Goal: Task Accomplishment & Management: Manage account settings

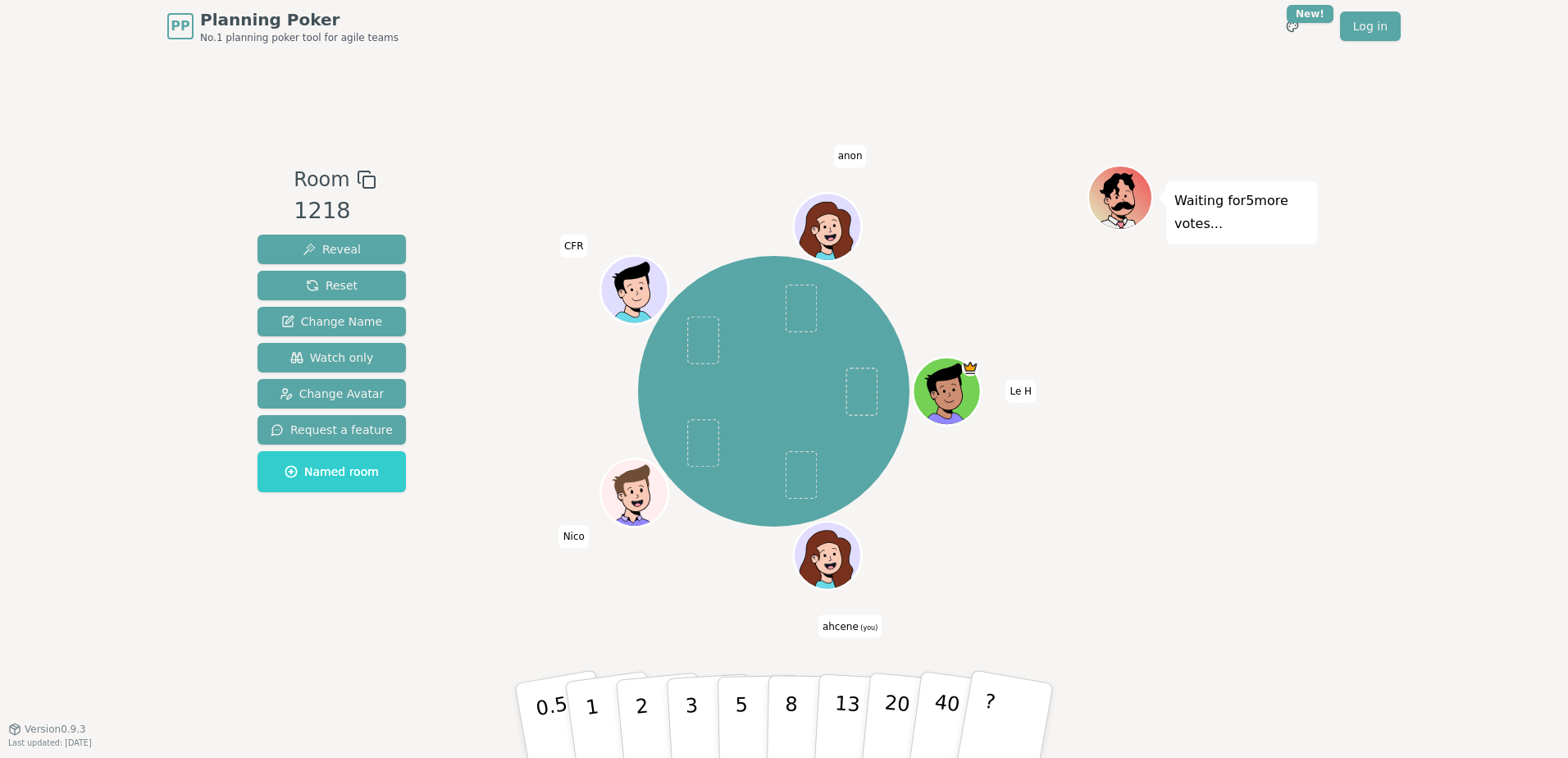
click at [839, 559] on div at bounding box center [829, 576] width 66 height 59
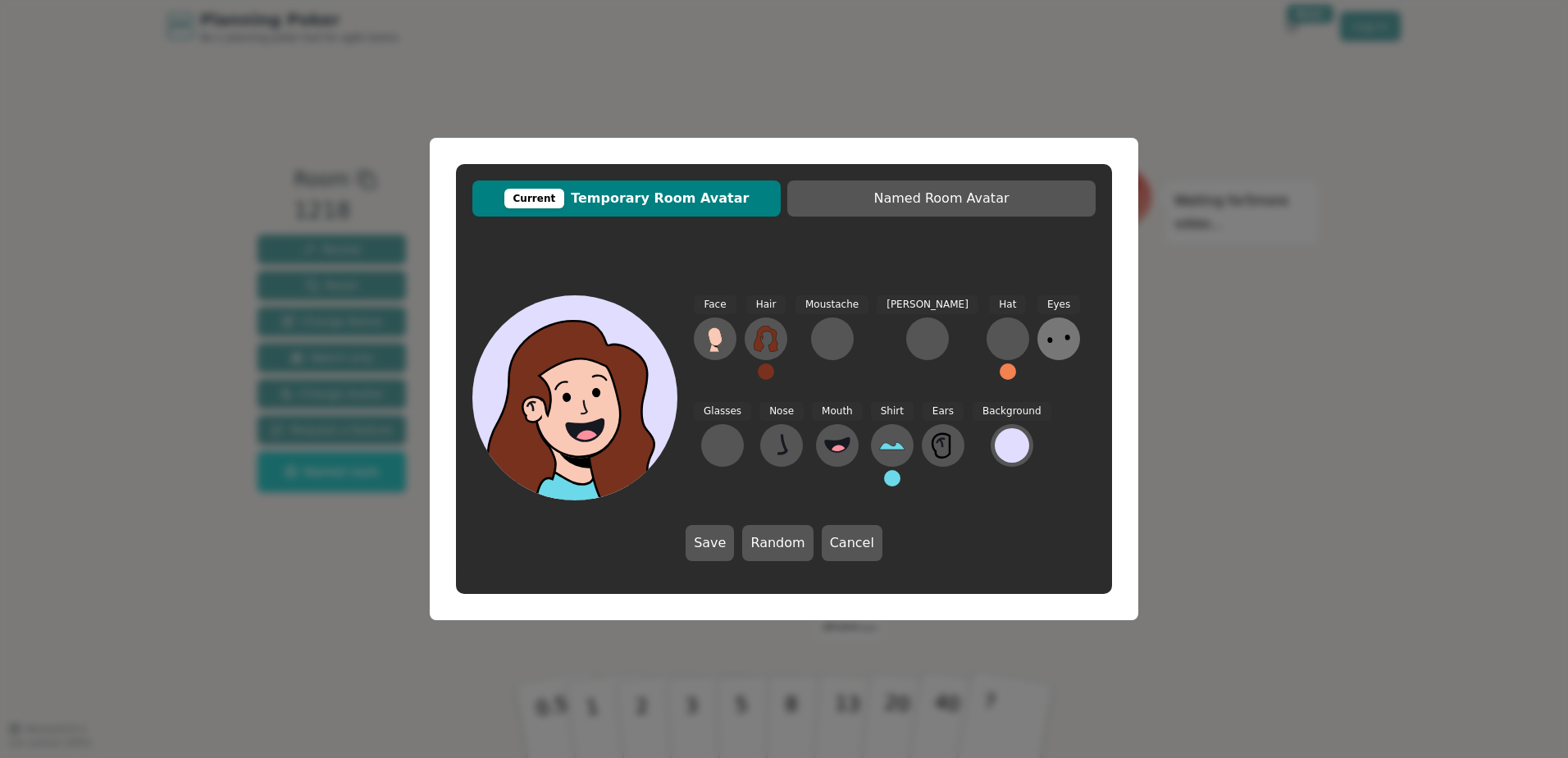
click at [1046, 339] on icon at bounding box center [1058, 338] width 26 height 26
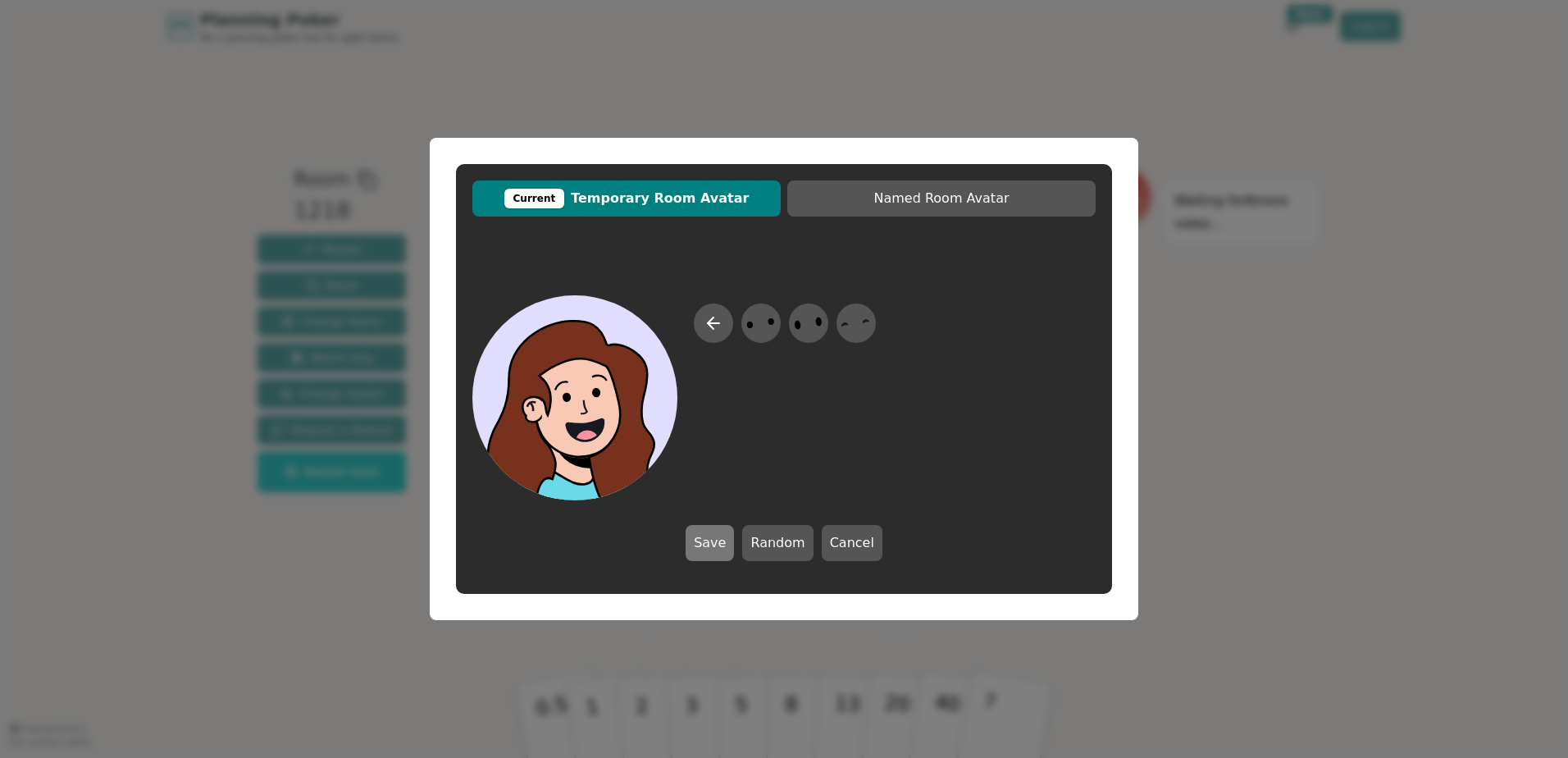
click at [709, 544] on button "Save" at bounding box center [710, 543] width 49 height 36
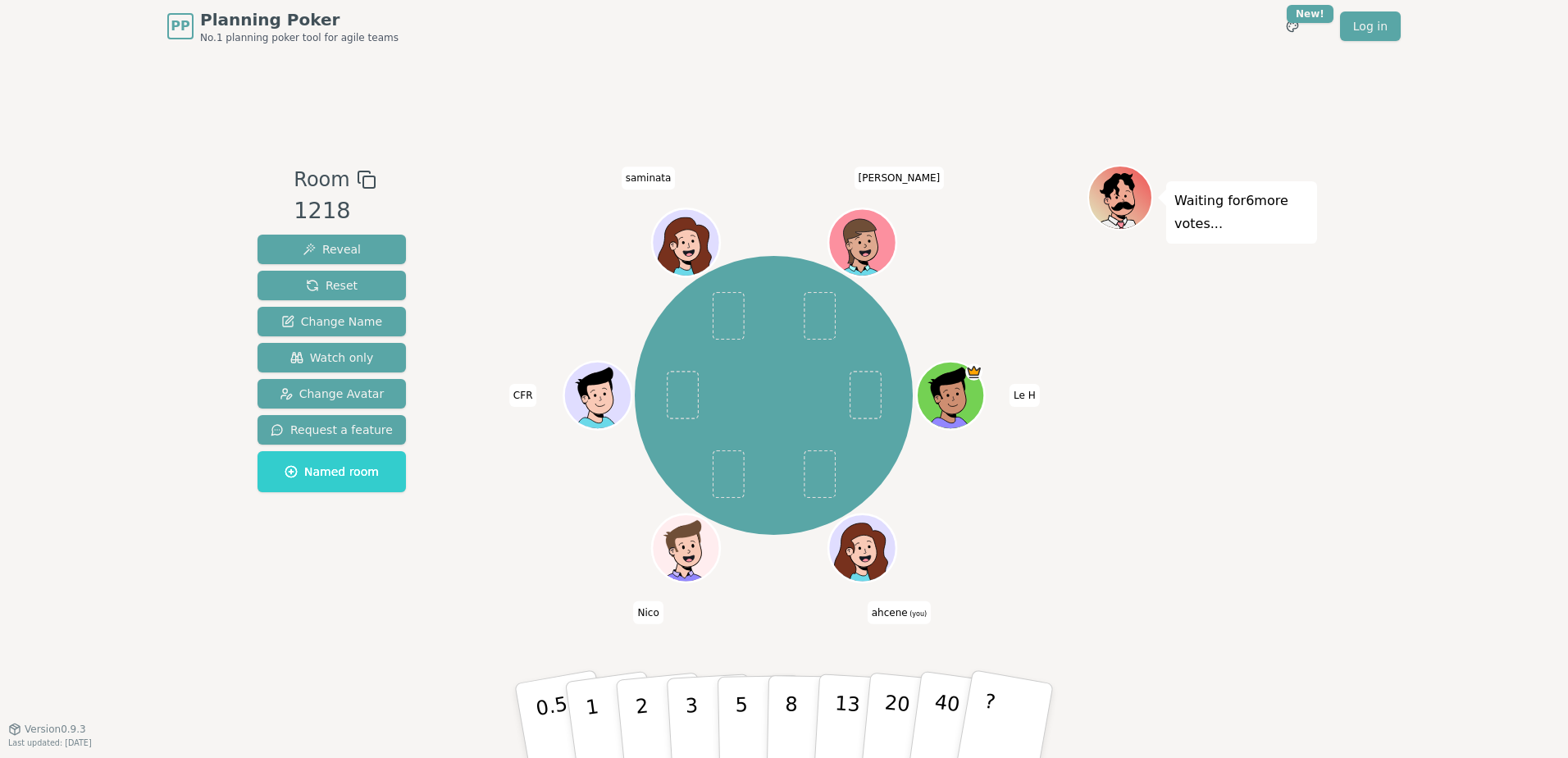
click at [866, 557] on icon at bounding box center [866, 558] width 12 height 7
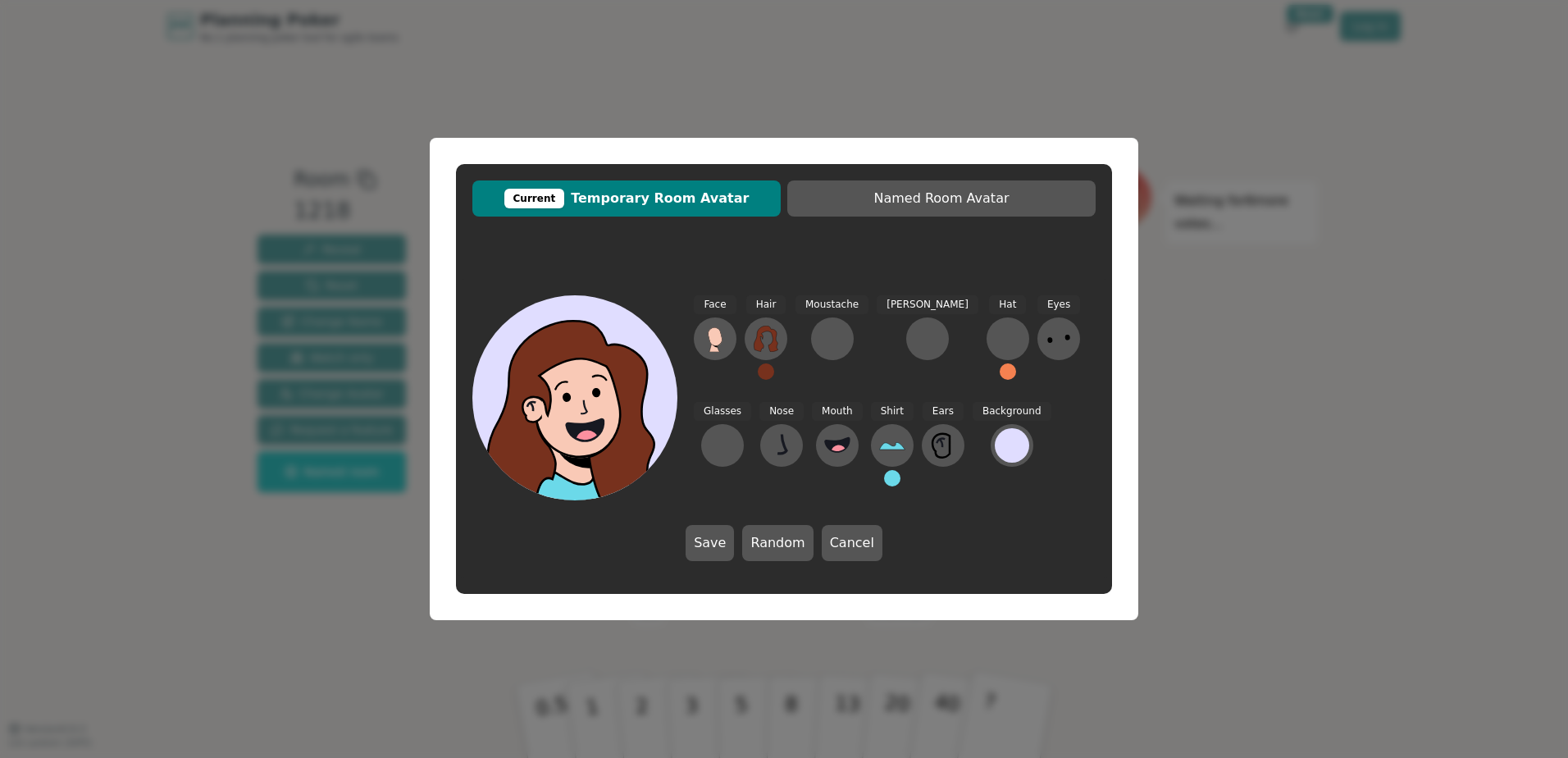
click at [564, 400] on ellipse at bounding box center [566, 397] width 9 height 10
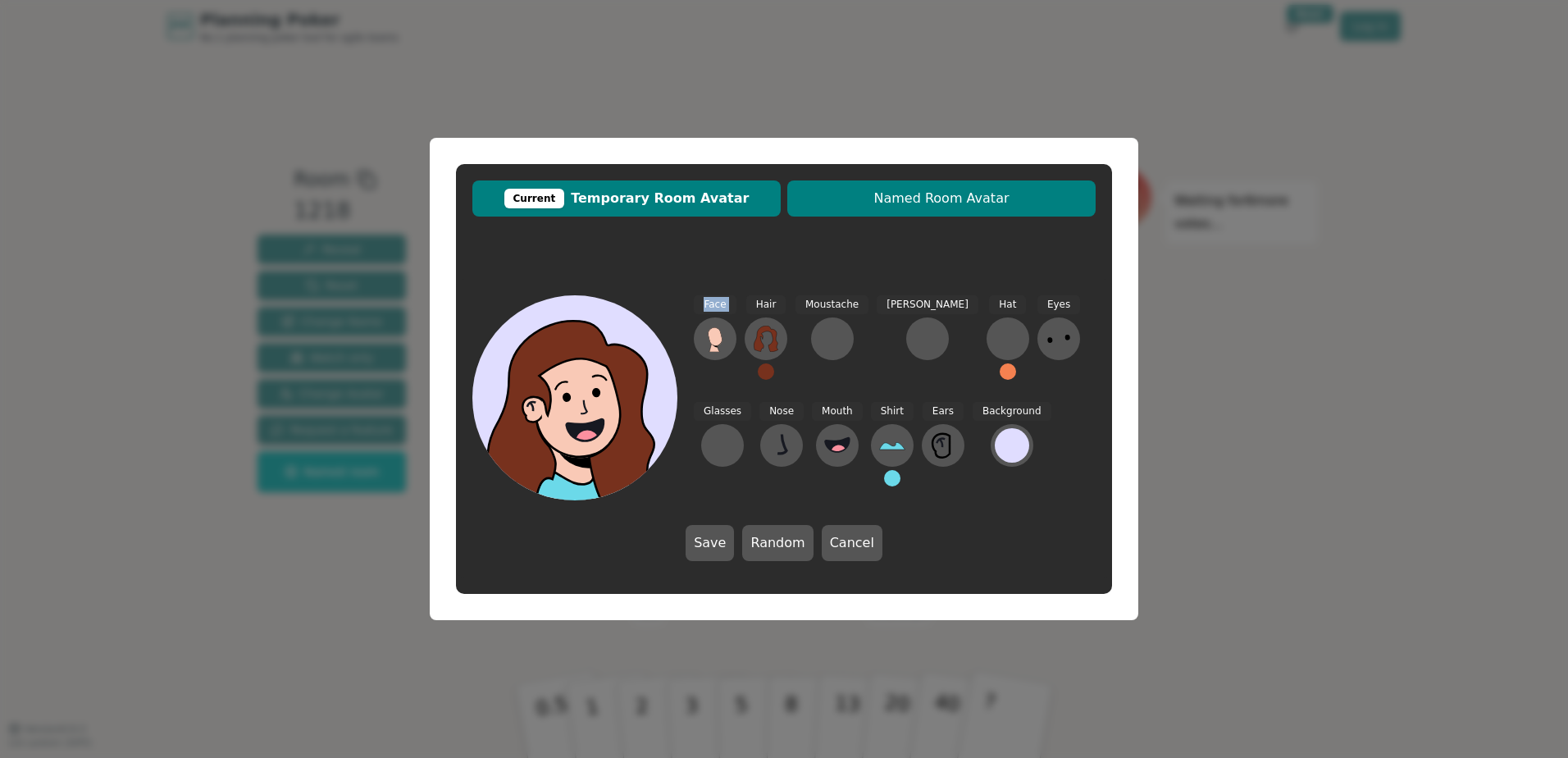
click at [956, 204] on span "Named Room Avatar" at bounding box center [941, 198] width 292 height 19
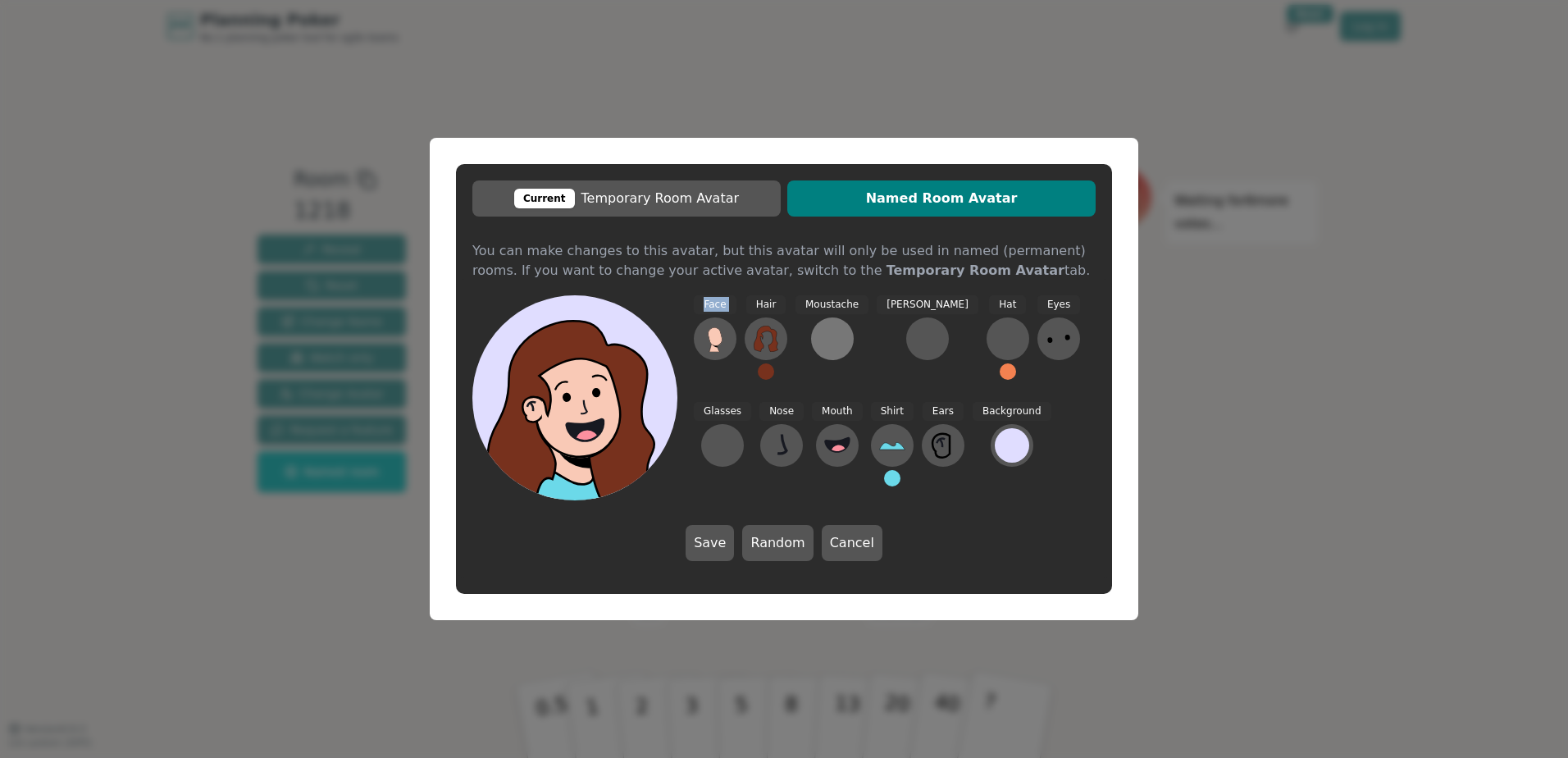
click at [828, 336] on div at bounding box center [832, 338] width 26 height 26
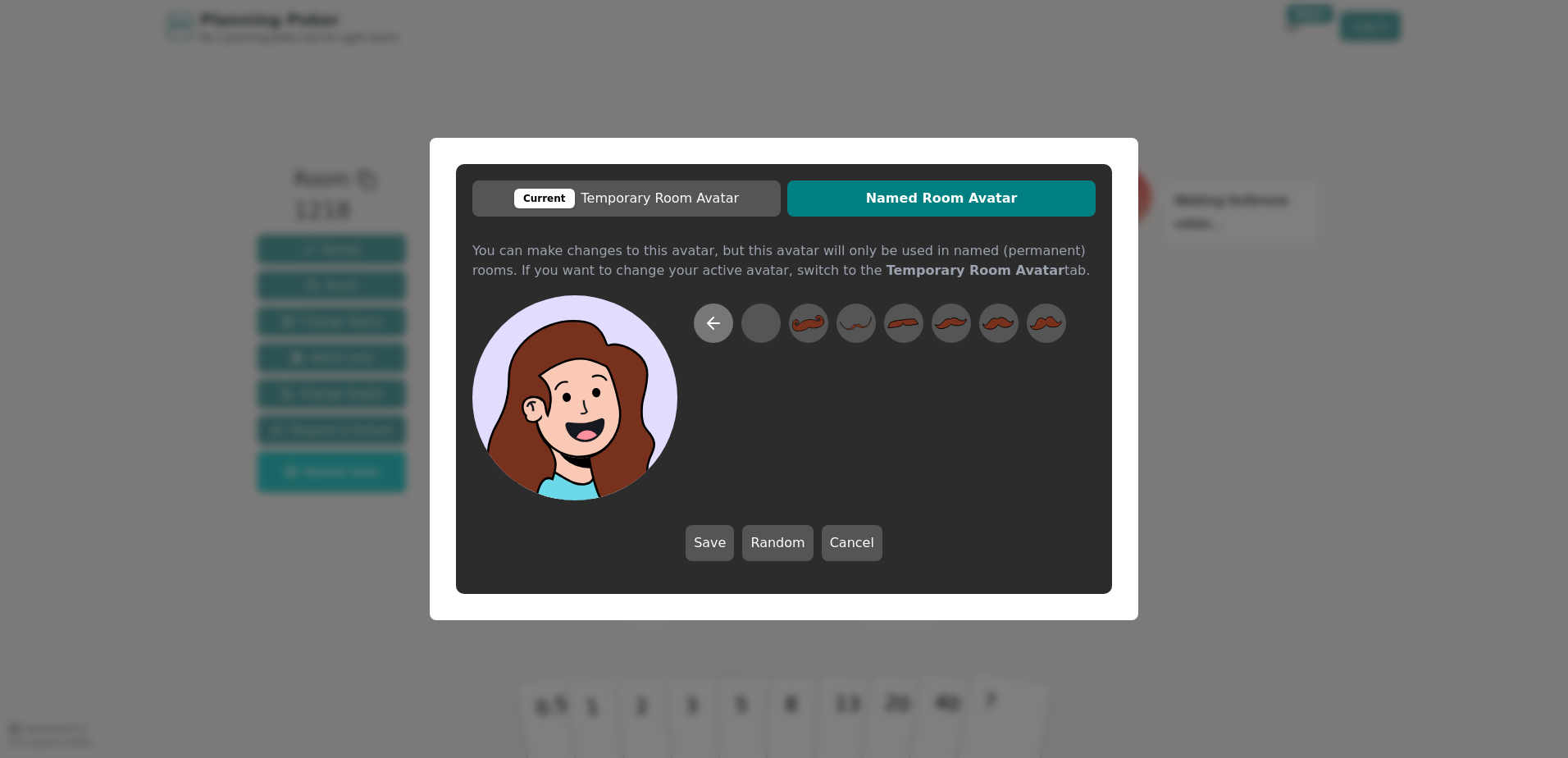
click at [707, 323] on icon at bounding box center [713, 323] width 12 height 0
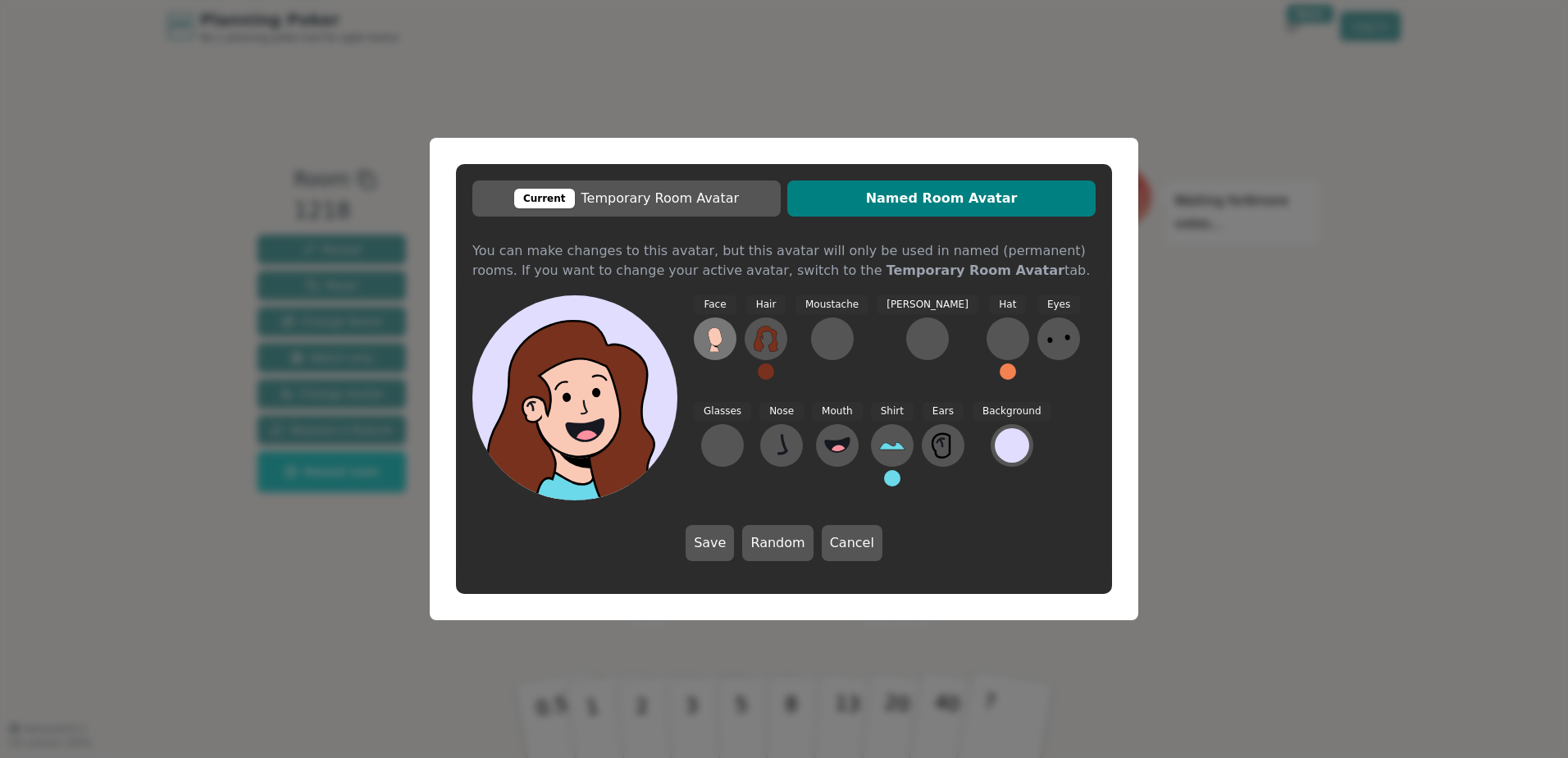
click at [721, 343] on icon at bounding box center [715, 337] width 15 height 19
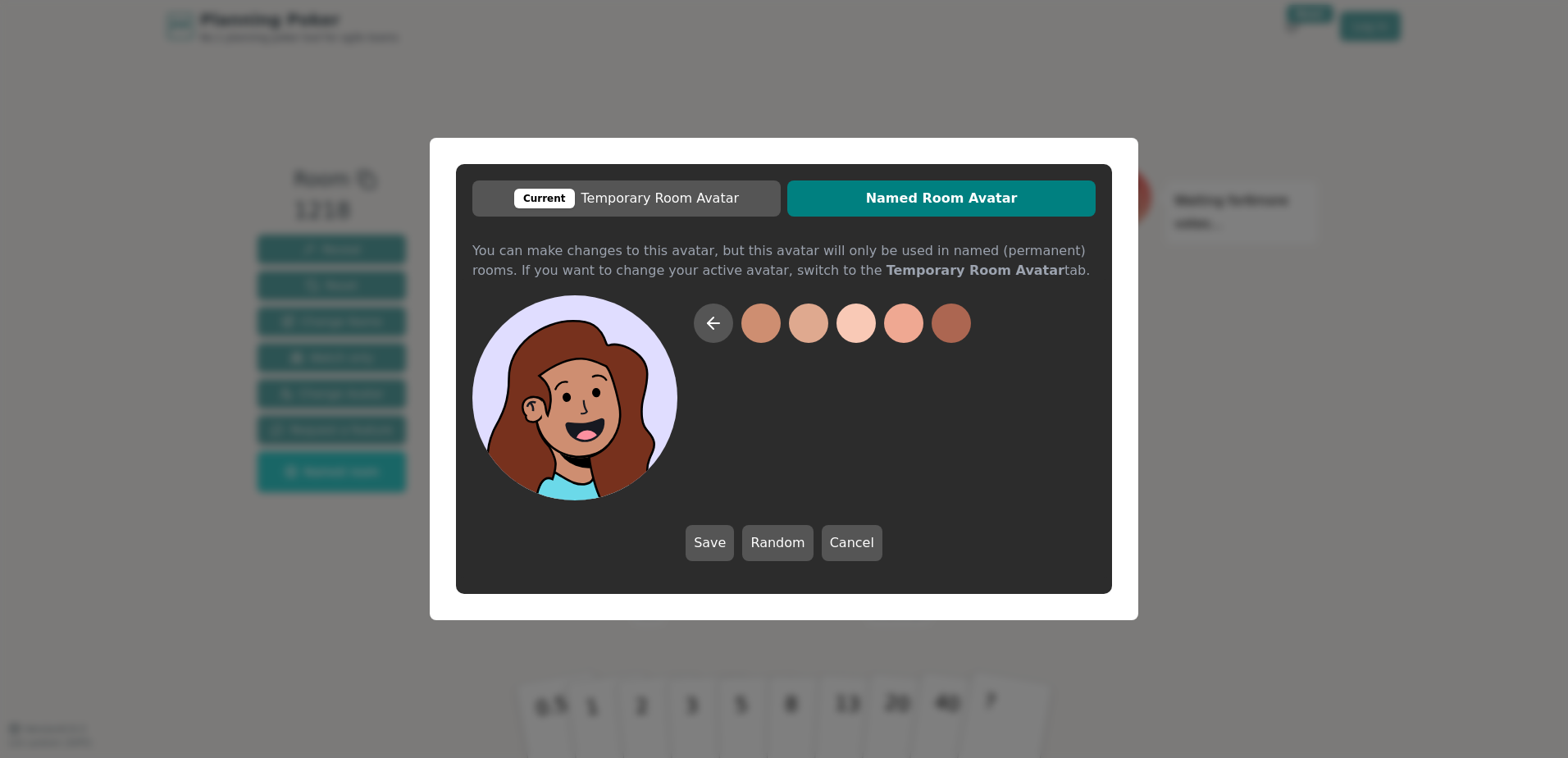
click at [758, 319] on button at bounding box center [760, 323] width 40 height 40
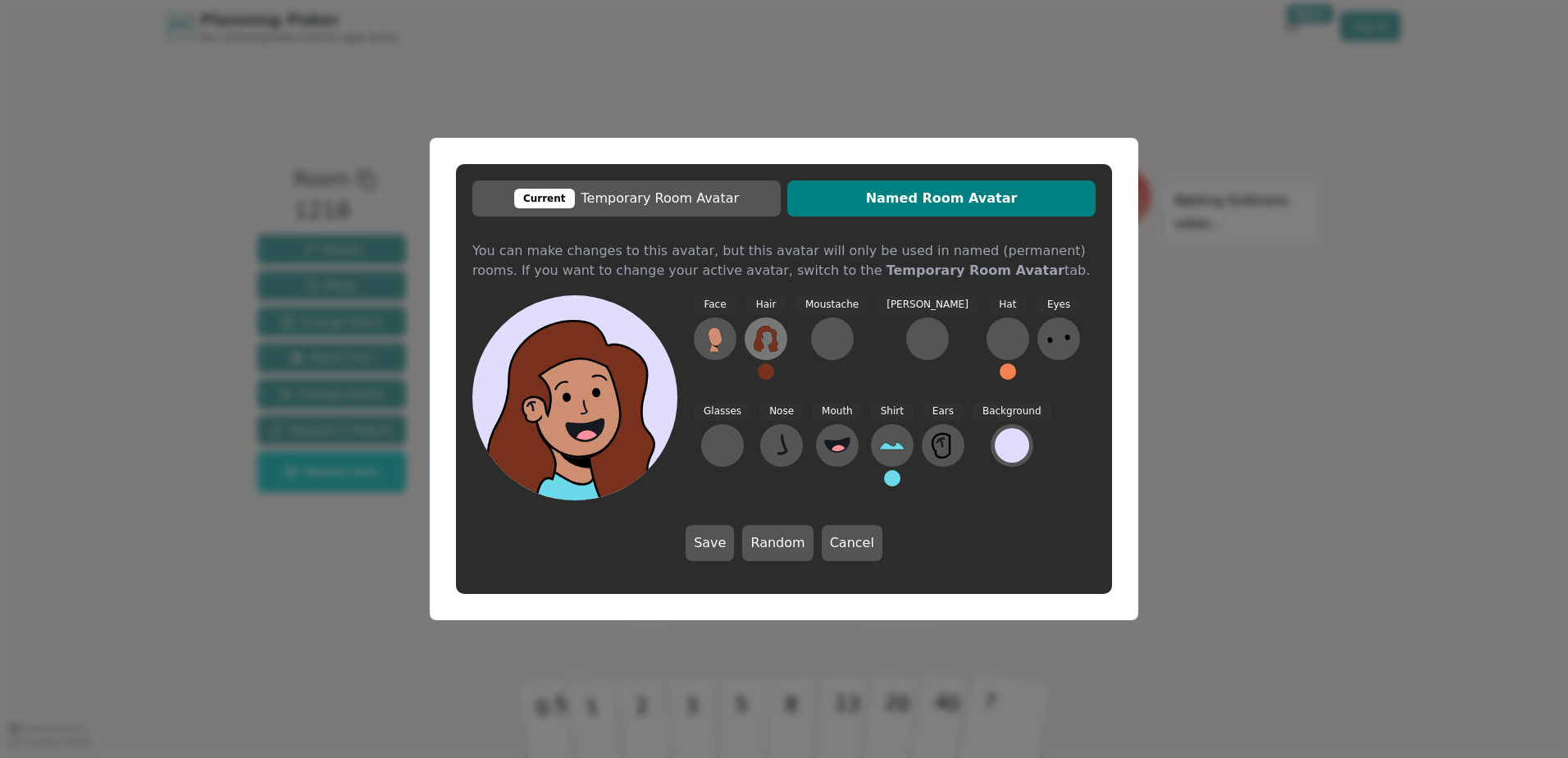
click at [771, 326] on icon at bounding box center [765, 338] width 26 height 26
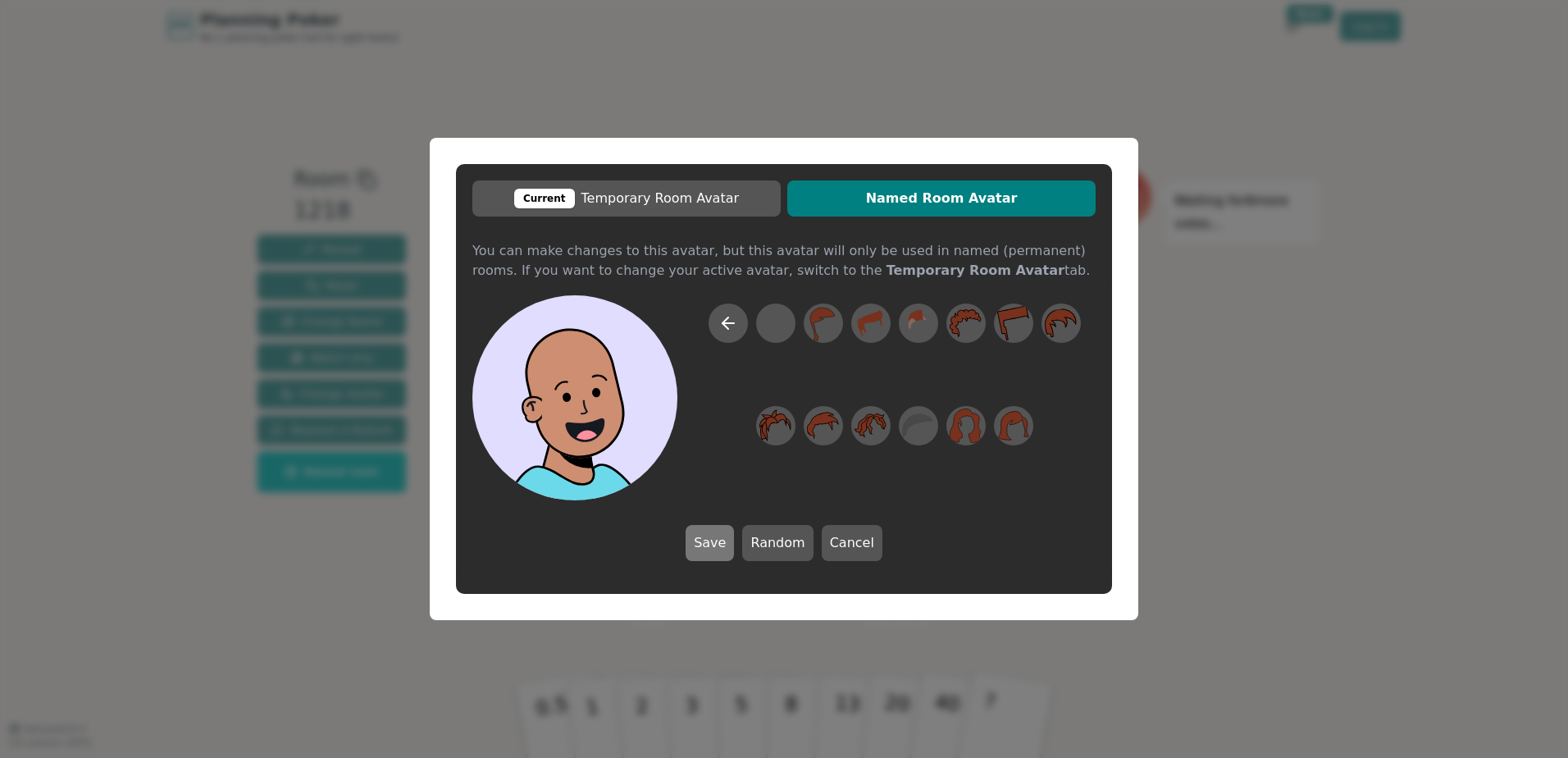
click at [717, 555] on button "Save" at bounding box center [710, 543] width 49 height 36
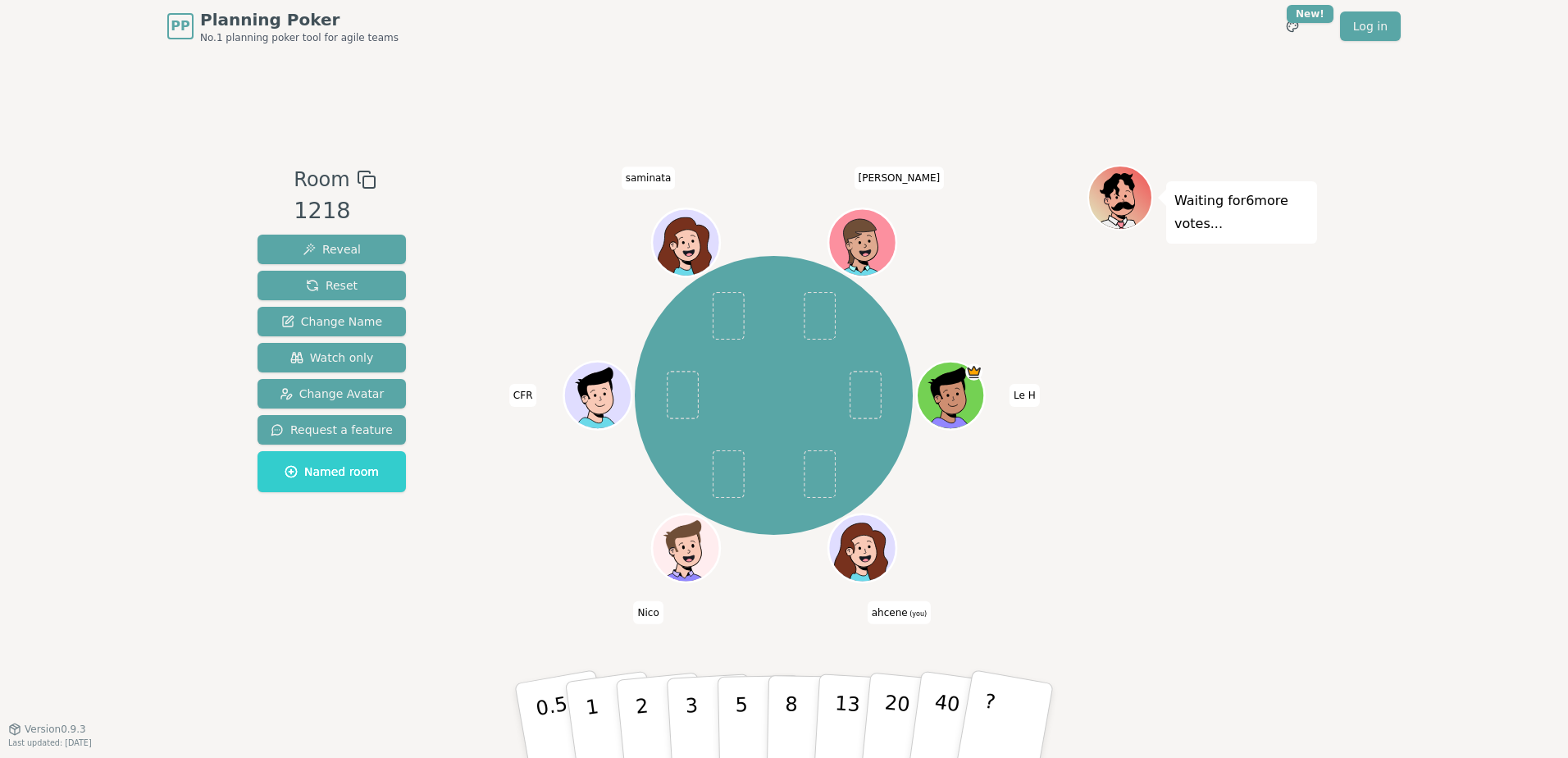
click at [860, 559] on icon at bounding box center [865, 559] width 33 height 12
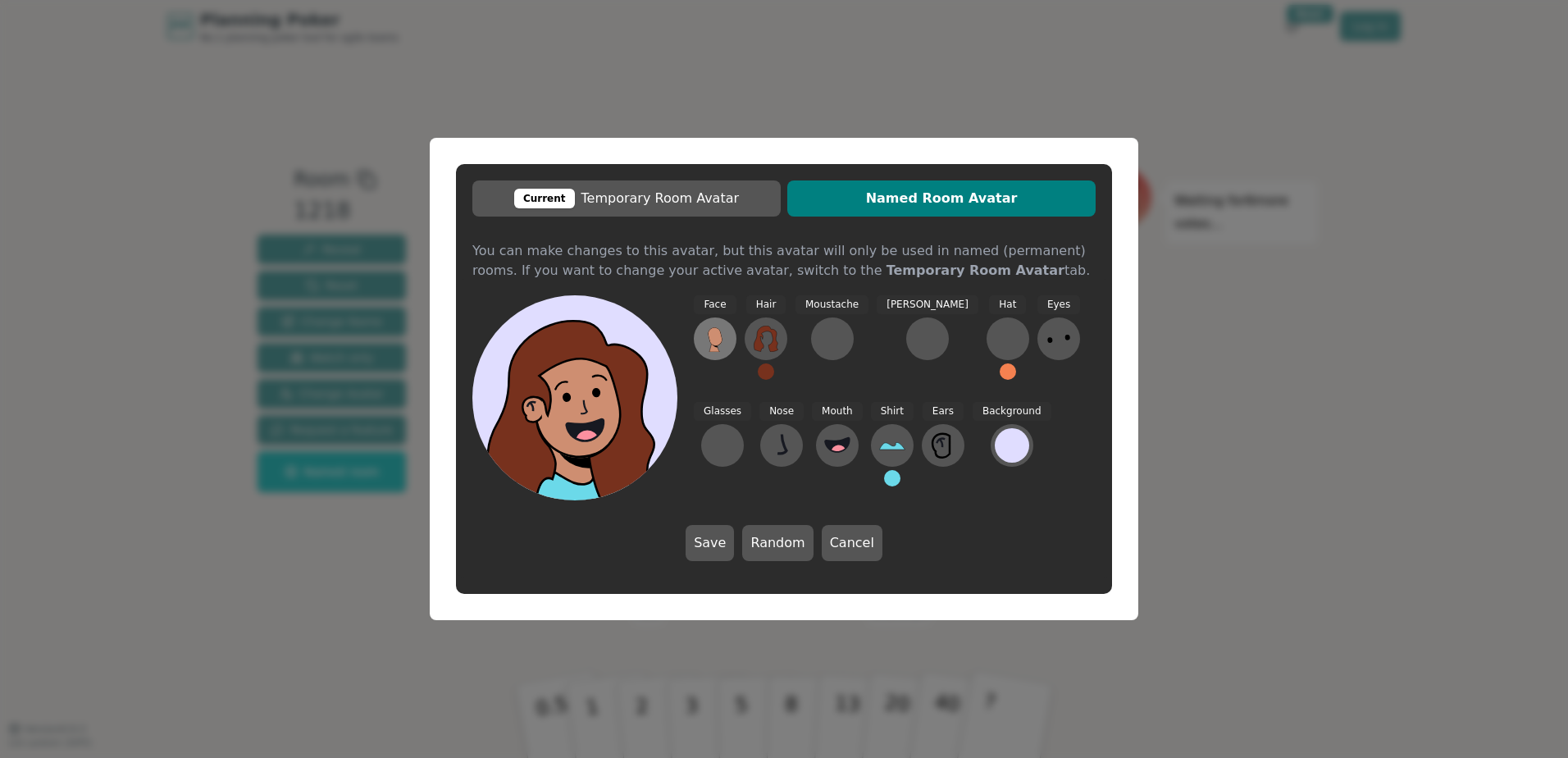
click at [708, 330] on icon at bounding box center [715, 338] width 26 height 26
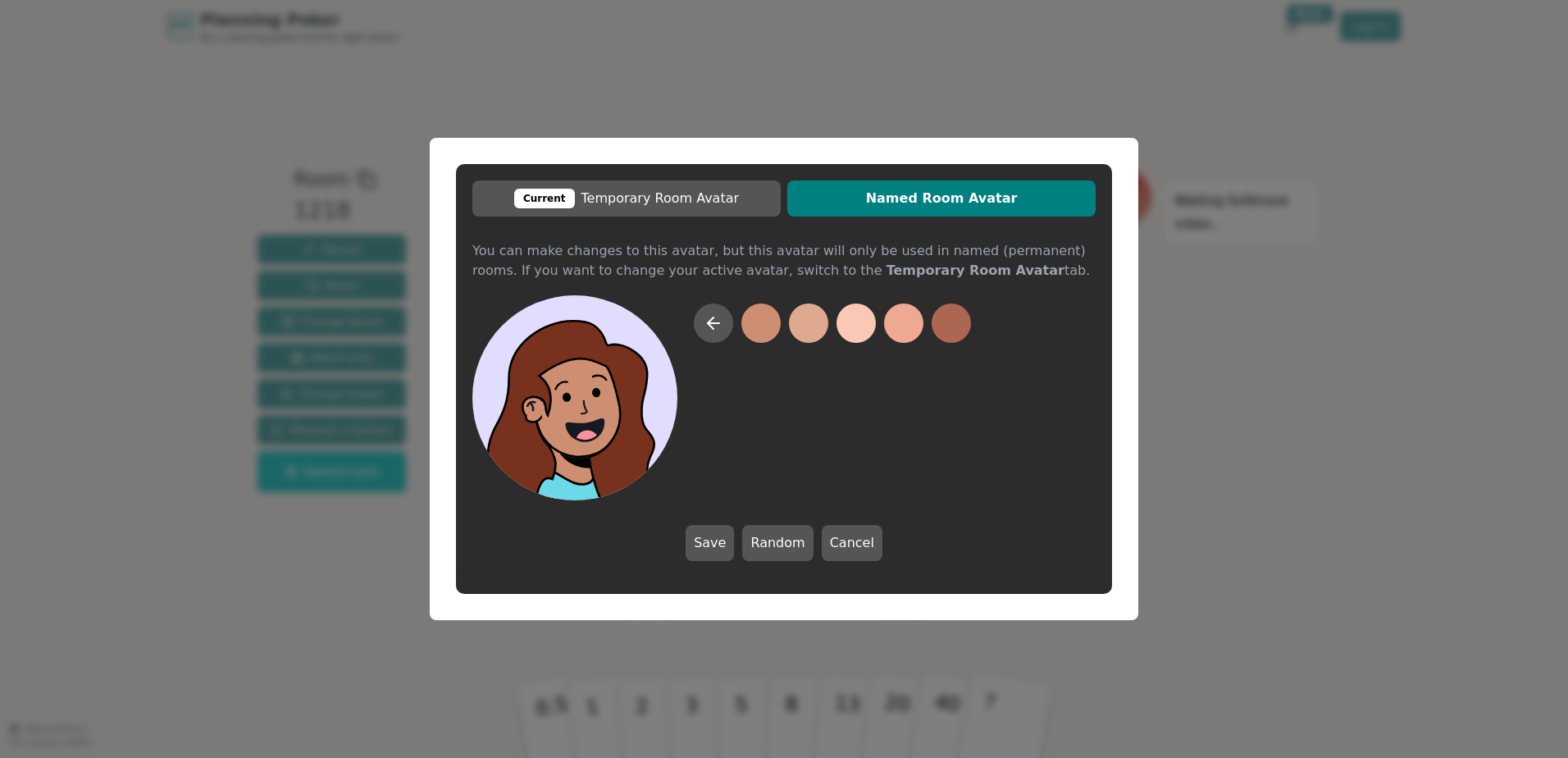
click at [750, 331] on button at bounding box center [760, 323] width 40 height 40
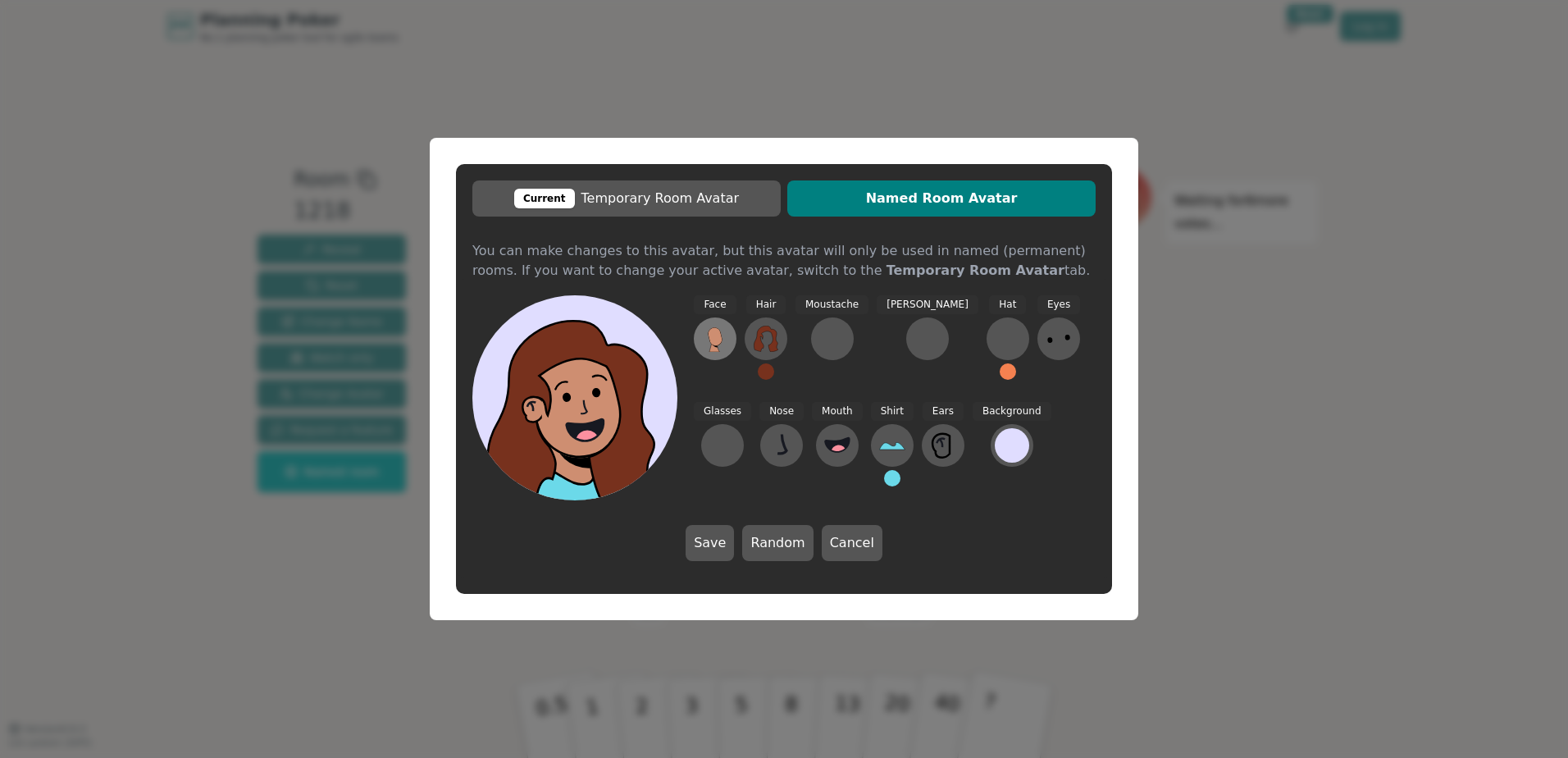
click at [707, 346] on icon at bounding box center [715, 338] width 26 height 26
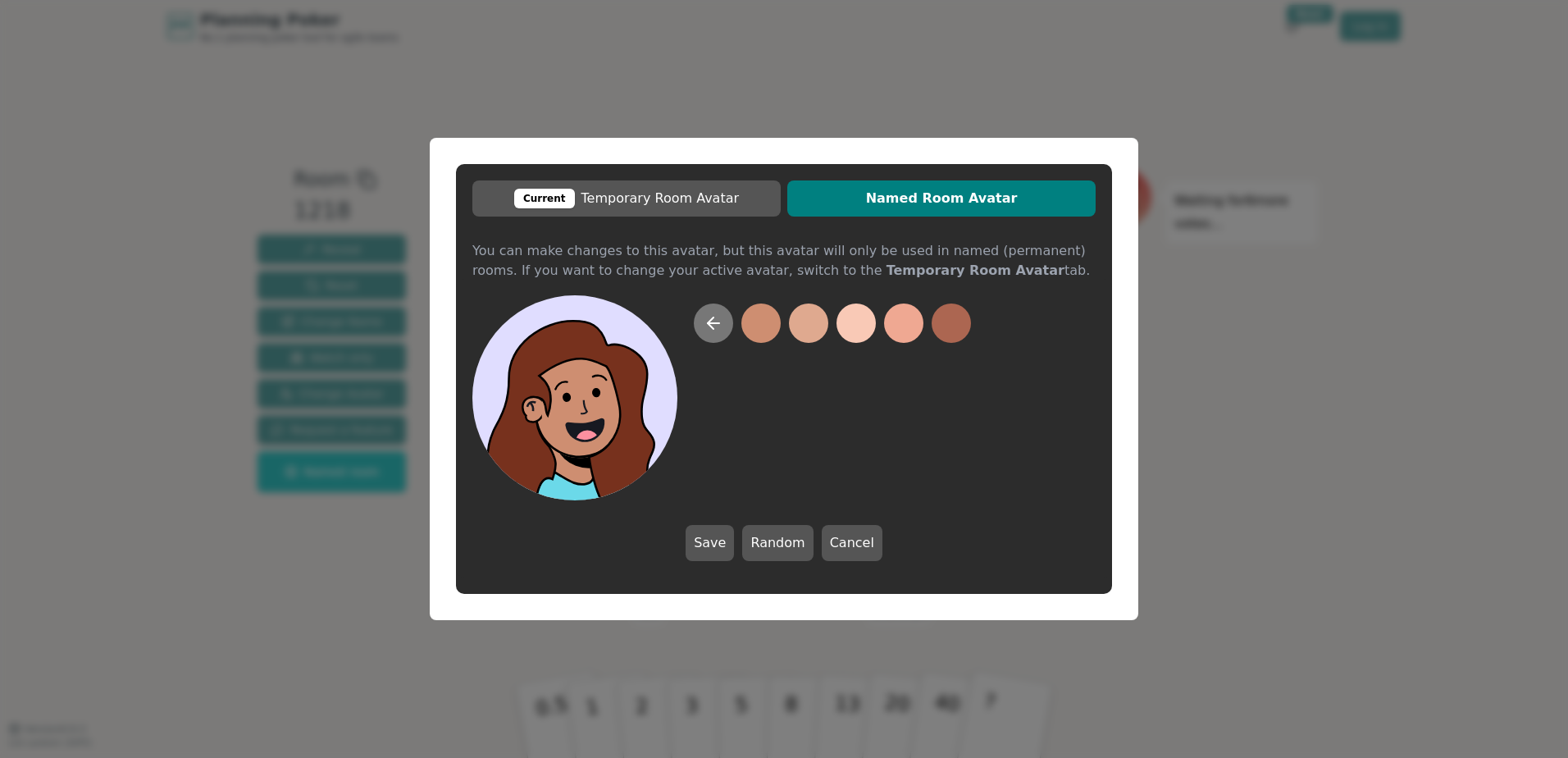
click at [718, 326] on icon at bounding box center [712, 322] width 19 height 19
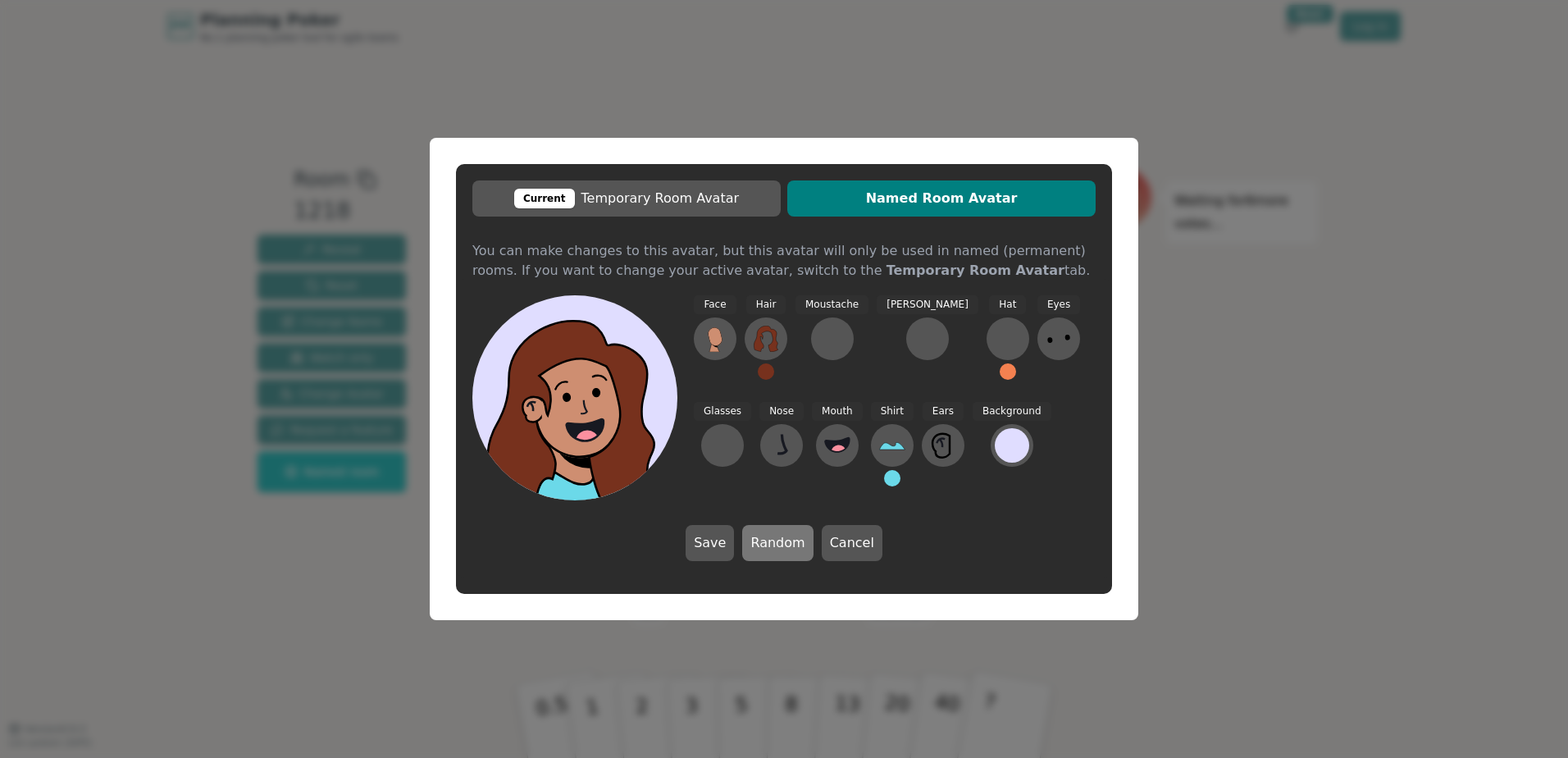
click at [789, 547] on button "Random" at bounding box center [777, 543] width 71 height 36
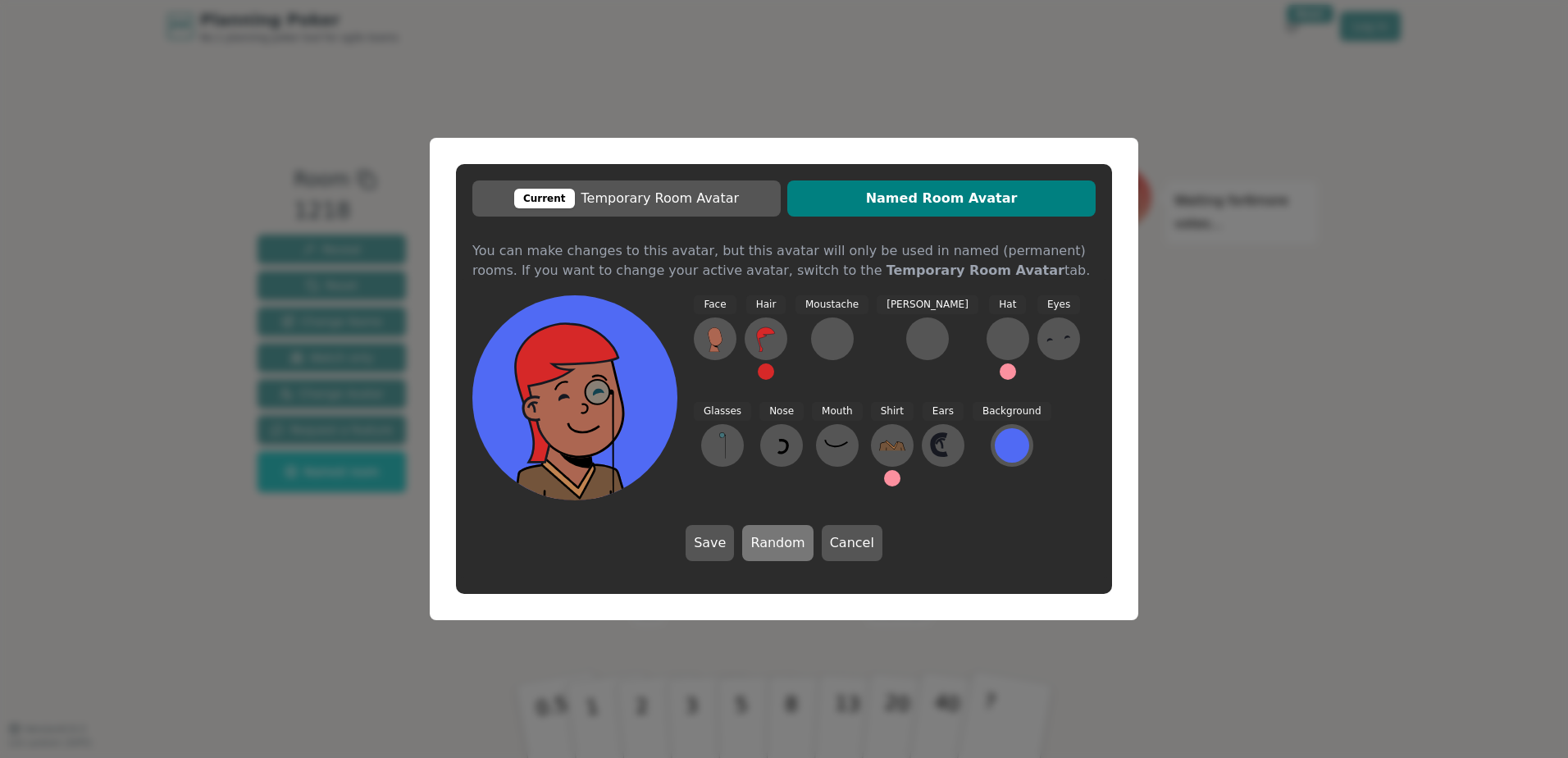
click at [789, 547] on button "Random" at bounding box center [777, 543] width 71 height 36
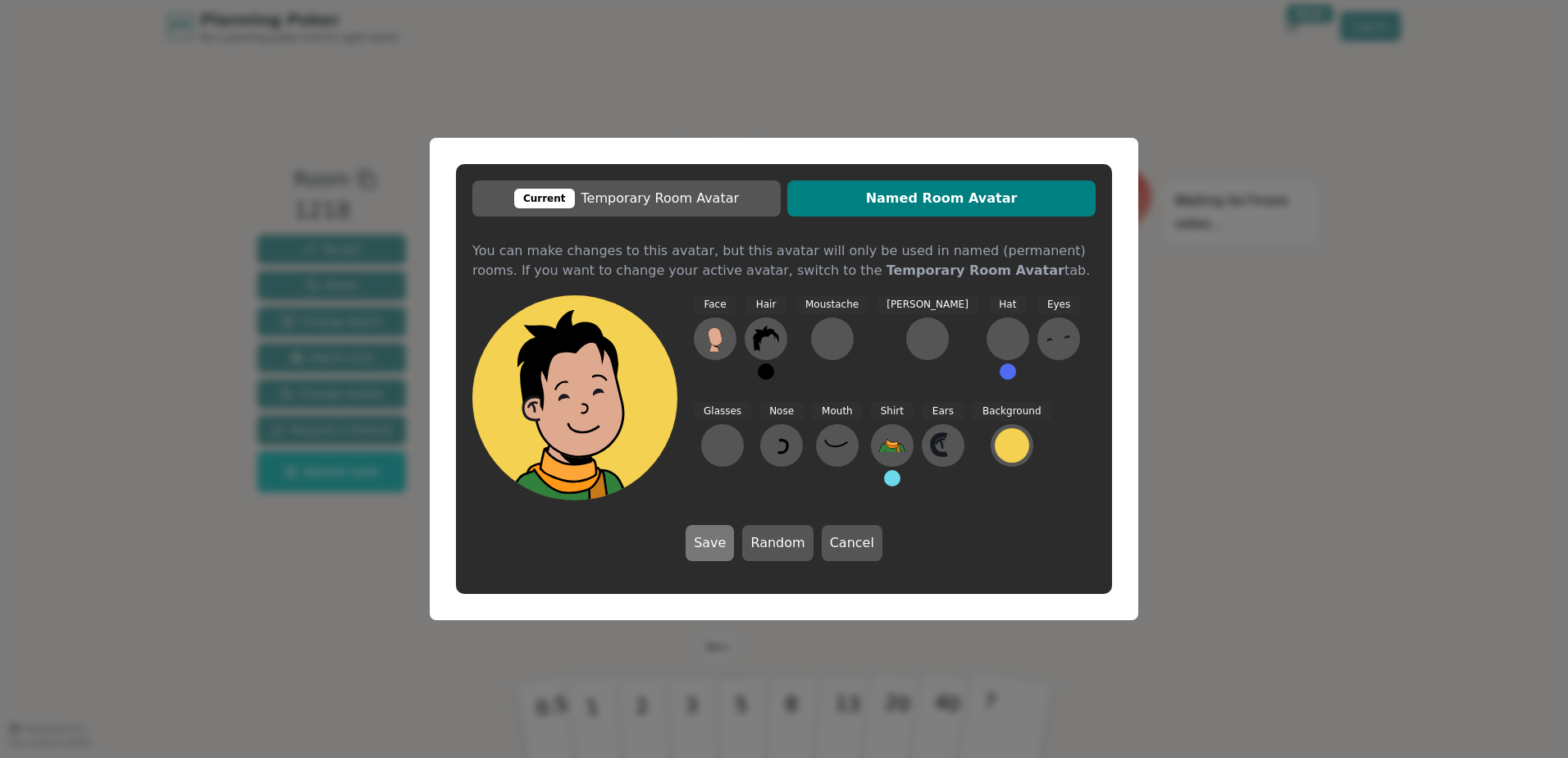
click at [710, 547] on button "Save" at bounding box center [710, 543] width 49 height 36
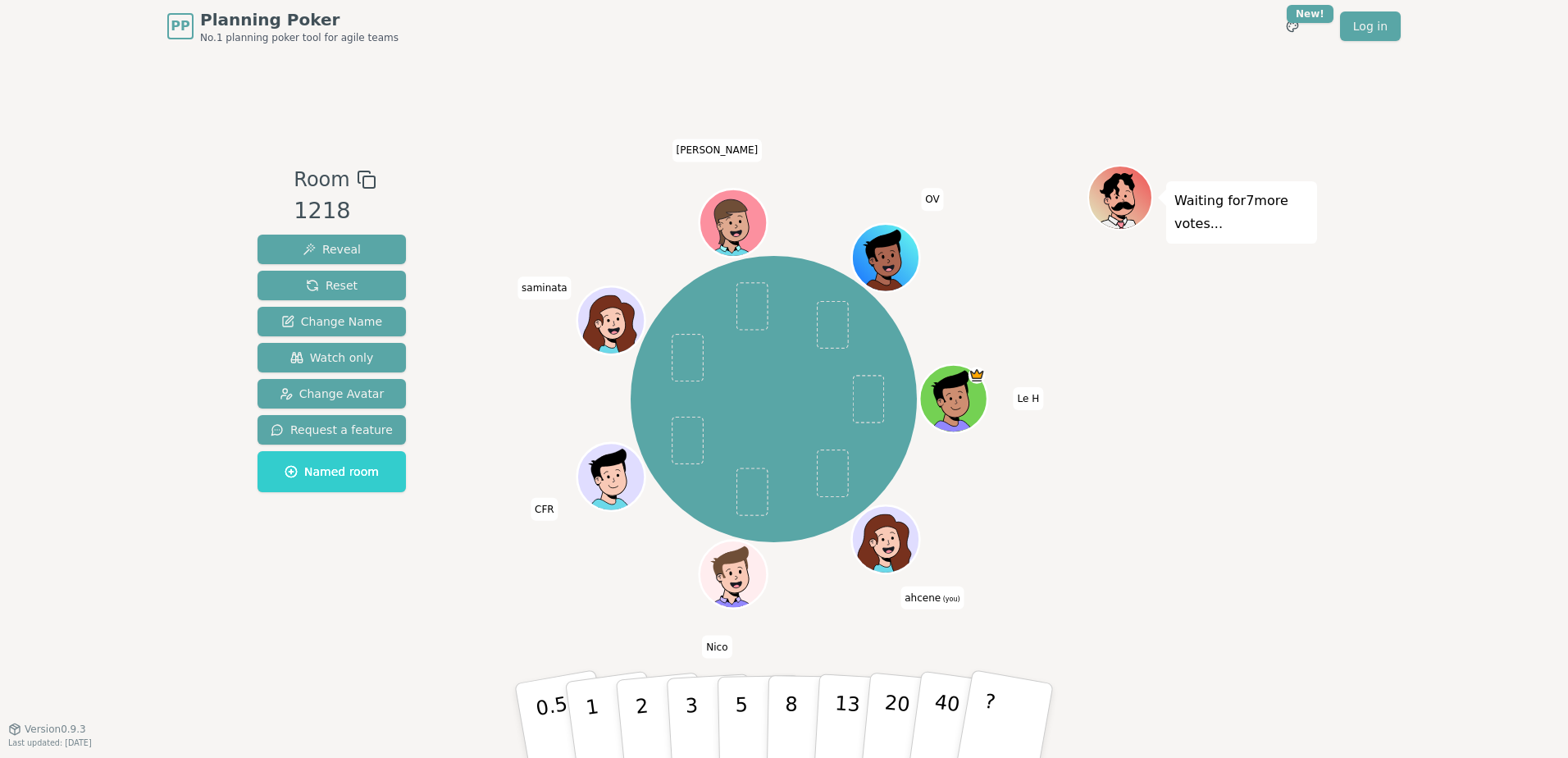
click at [880, 551] on icon at bounding box center [888, 550] width 33 height 12
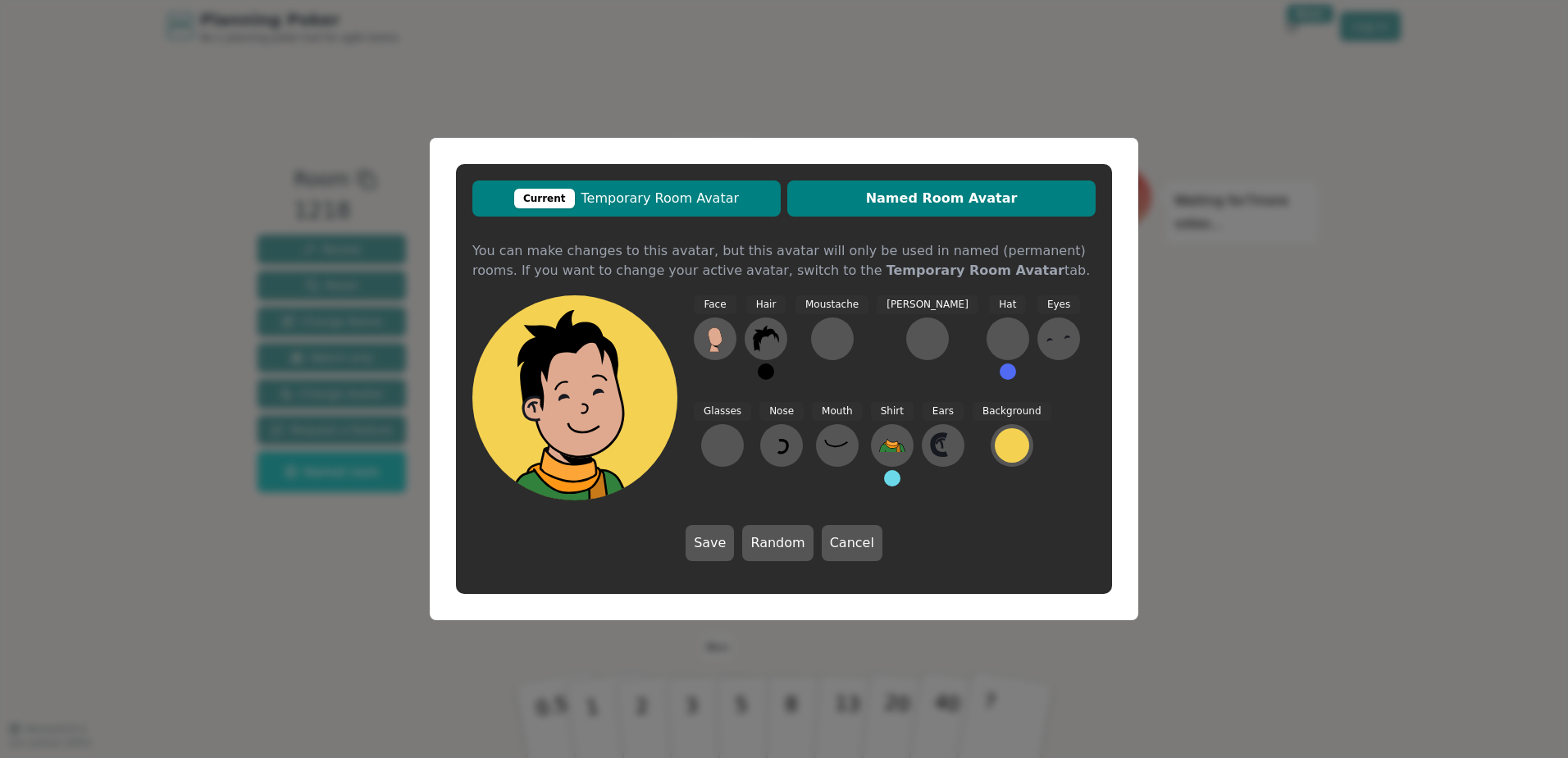
click at [635, 193] on span "Current Temporary Room Avatar" at bounding box center [626, 198] width 292 height 19
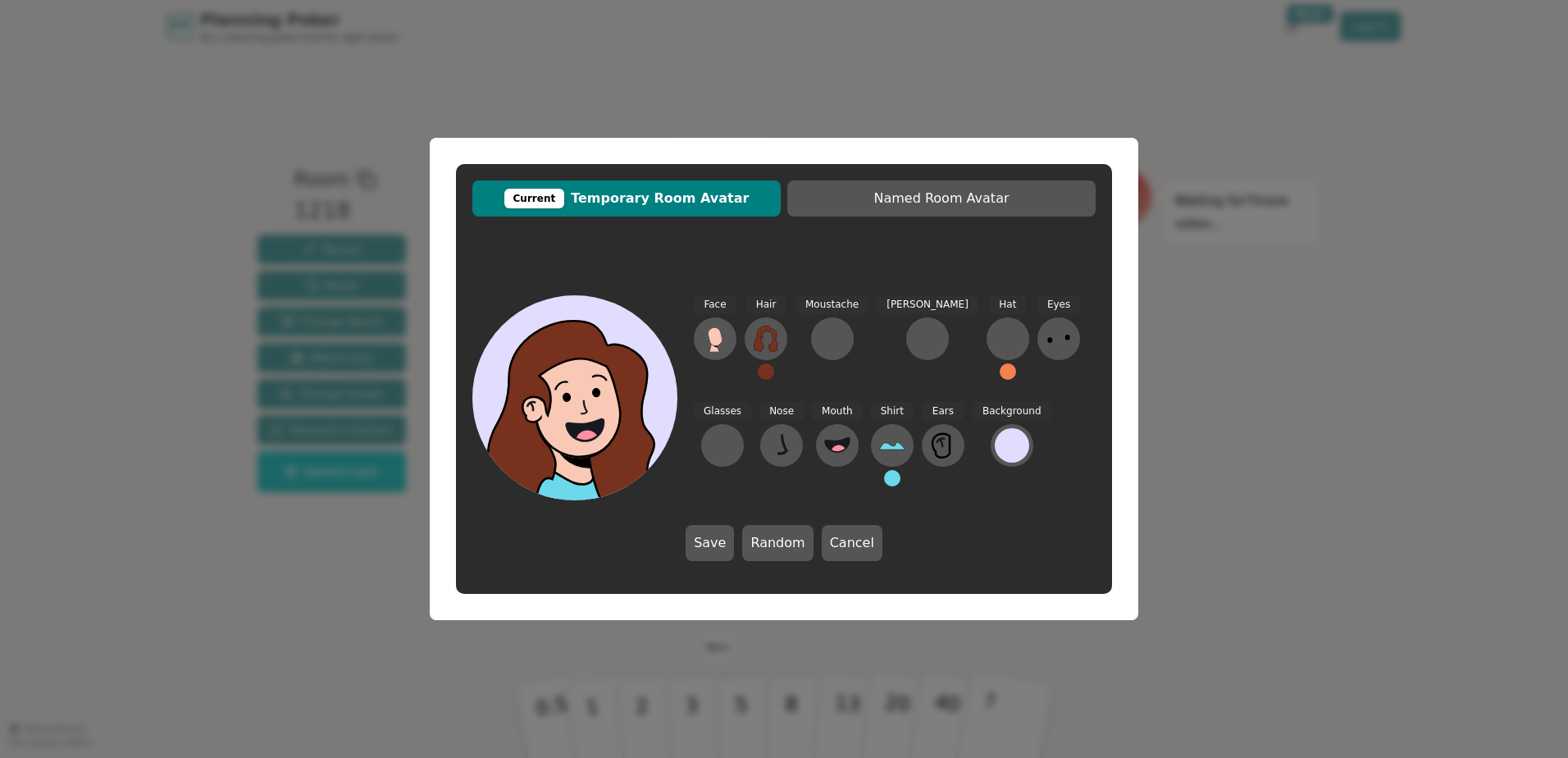
click at [548, 193] on div "Current" at bounding box center [535, 198] width 61 height 19
click at [632, 206] on span "Current Temporary Room Avatar" at bounding box center [626, 198] width 292 height 19
click at [633, 199] on span "Current Temporary Room Avatar" at bounding box center [626, 198] width 292 height 19
click at [784, 540] on button "Random" at bounding box center [777, 543] width 71 height 36
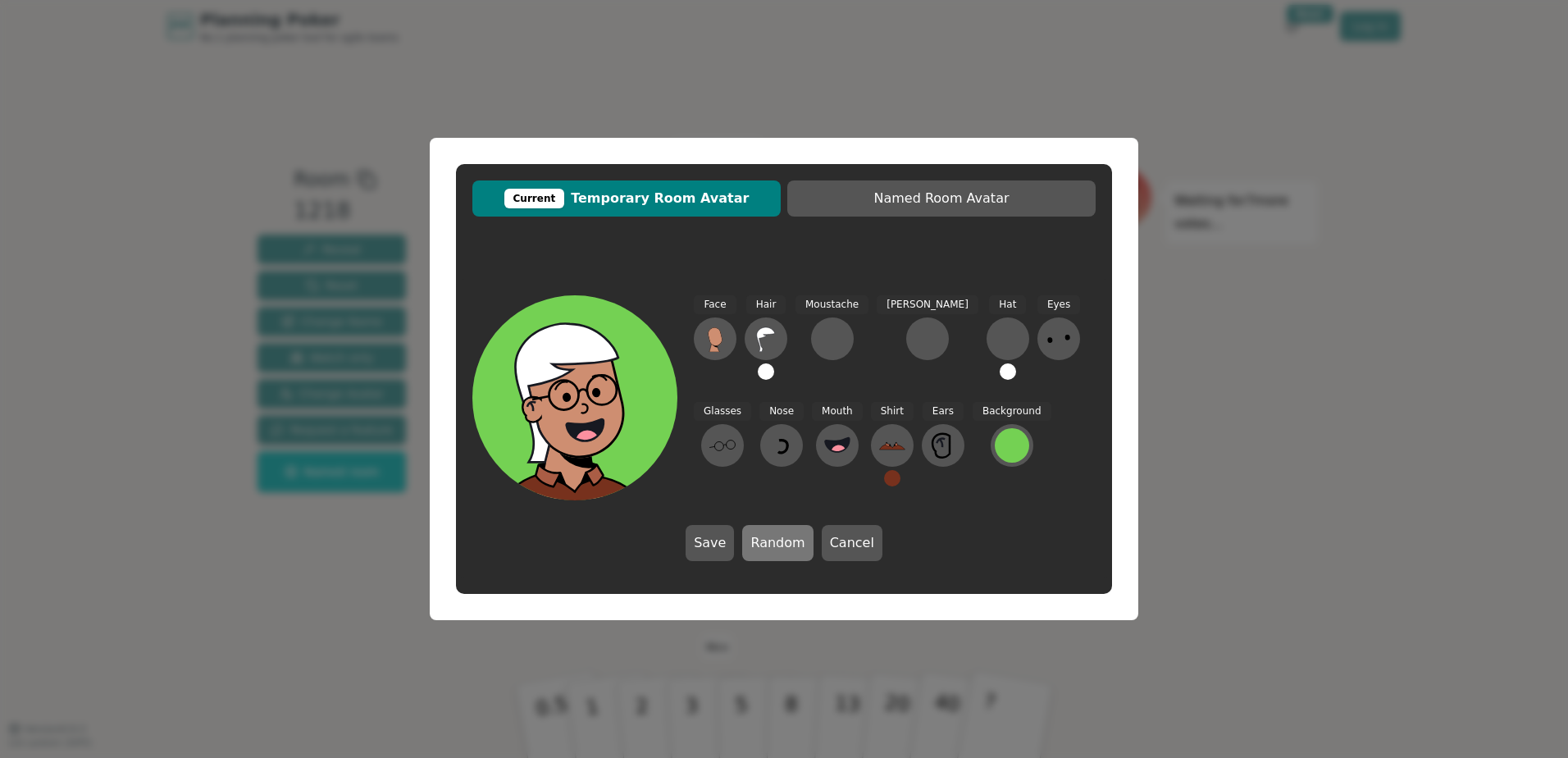
click at [775, 539] on button "Random" at bounding box center [777, 543] width 71 height 36
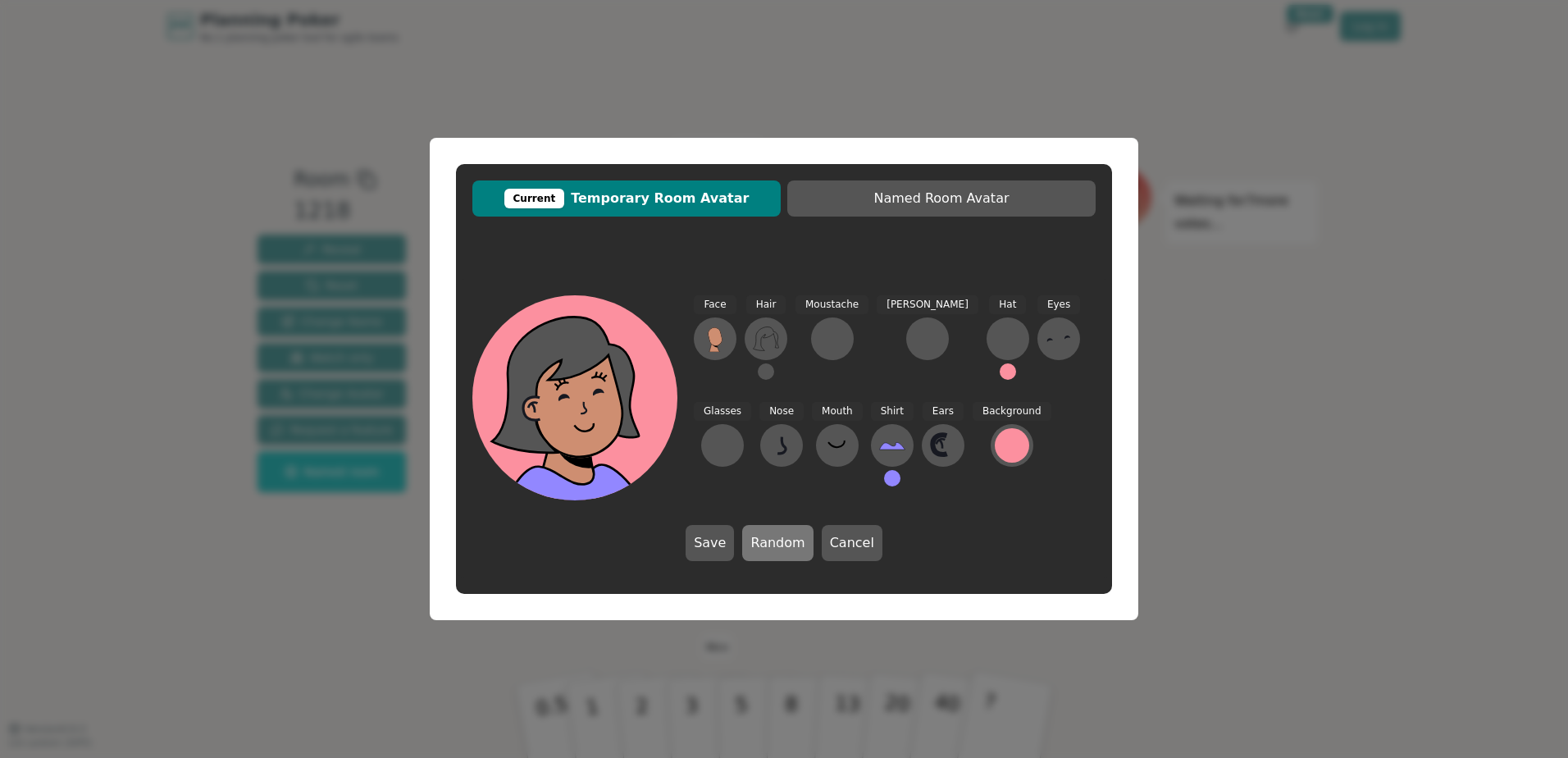
click at [777, 553] on button "Random" at bounding box center [777, 543] width 71 height 36
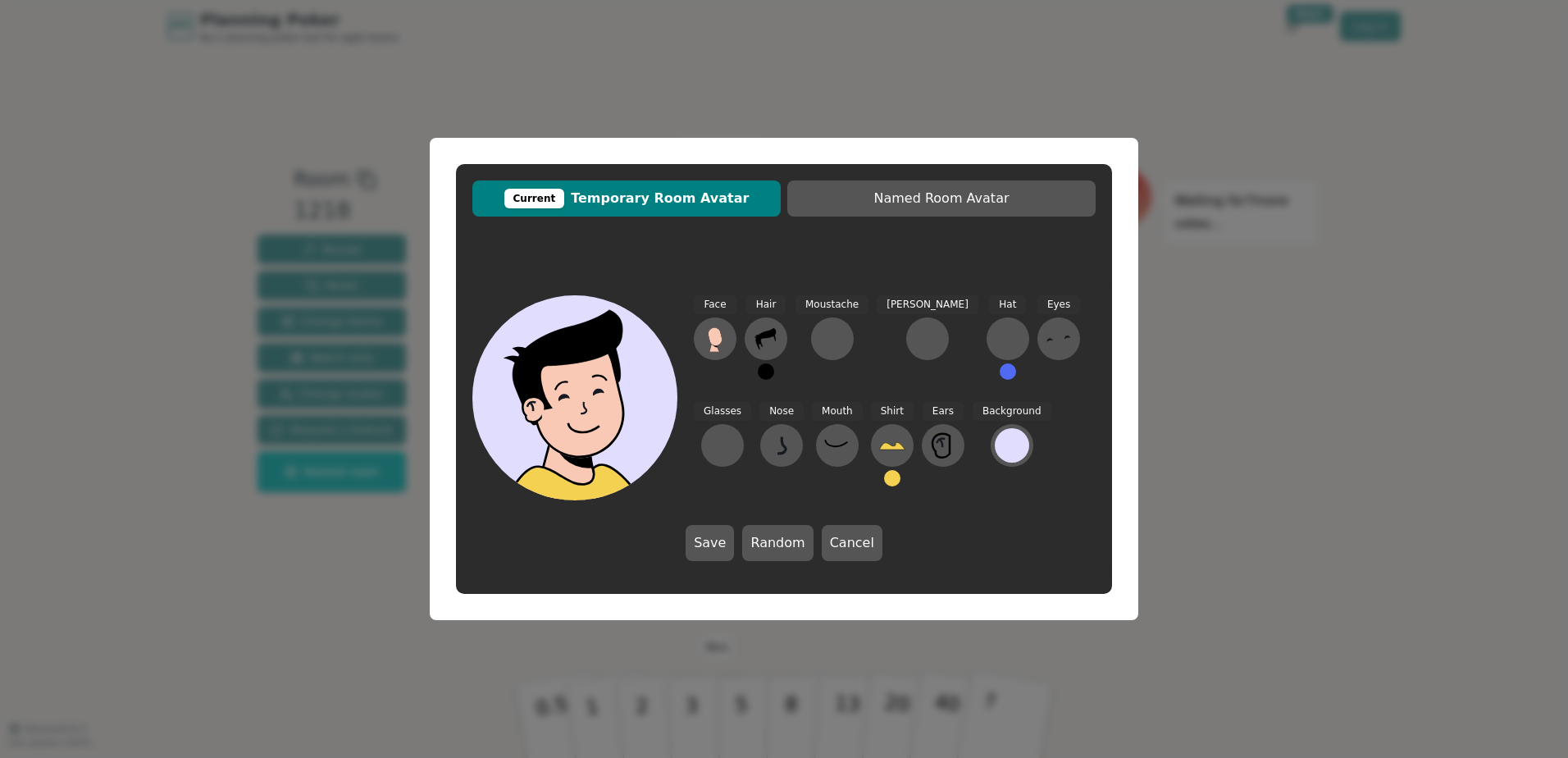
click at [617, 419] on icon at bounding box center [585, 431] width 103 height 35
drag, startPoint x: 617, startPoint y: 419, endPoint x: 708, endPoint y: 549, distance: 158.7
click at [708, 549] on button "Save" at bounding box center [710, 543] width 49 height 36
